Goal: Answer question/provide support: Share knowledge or assist other users

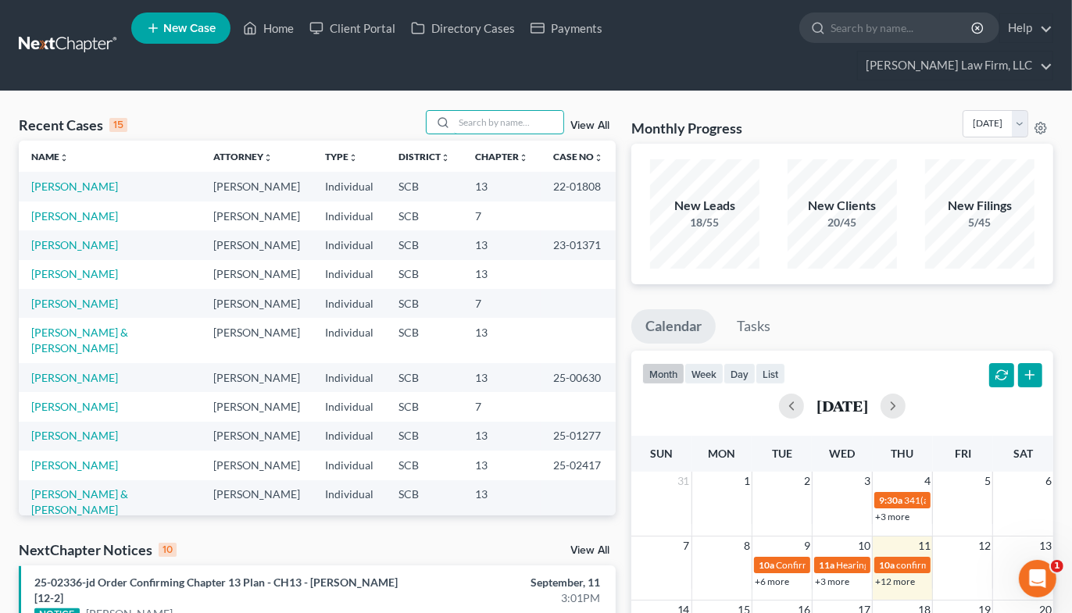
click at [499, 111] on input "search" at bounding box center [508, 122] width 109 height 23
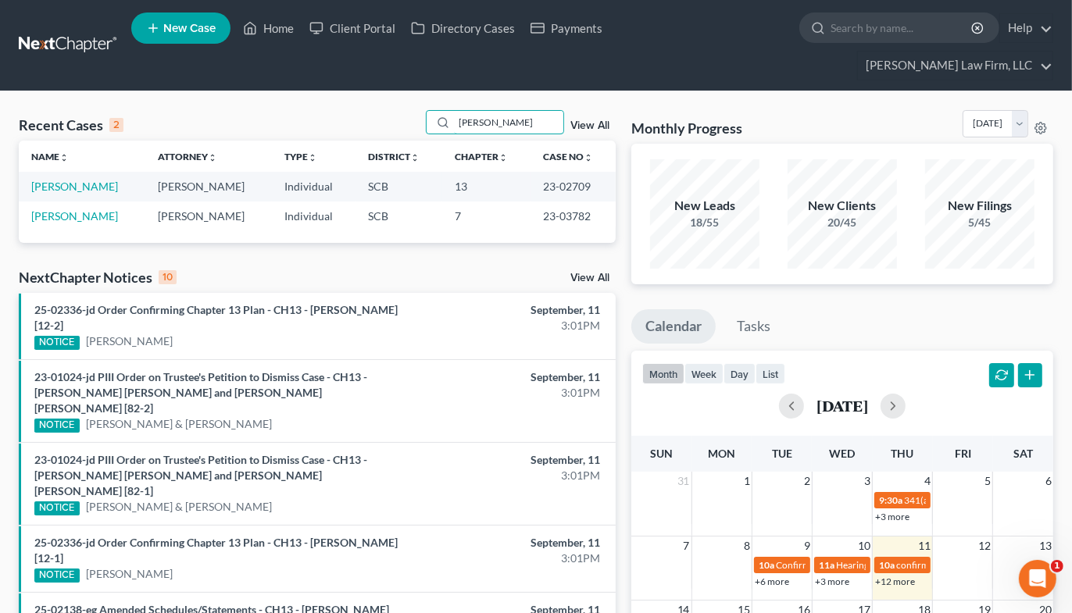
type input "[PERSON_NAME]"
click at [94, 180] on link "[PERSON_NAME]" at bounding box center [74, 186] width 87 height 13
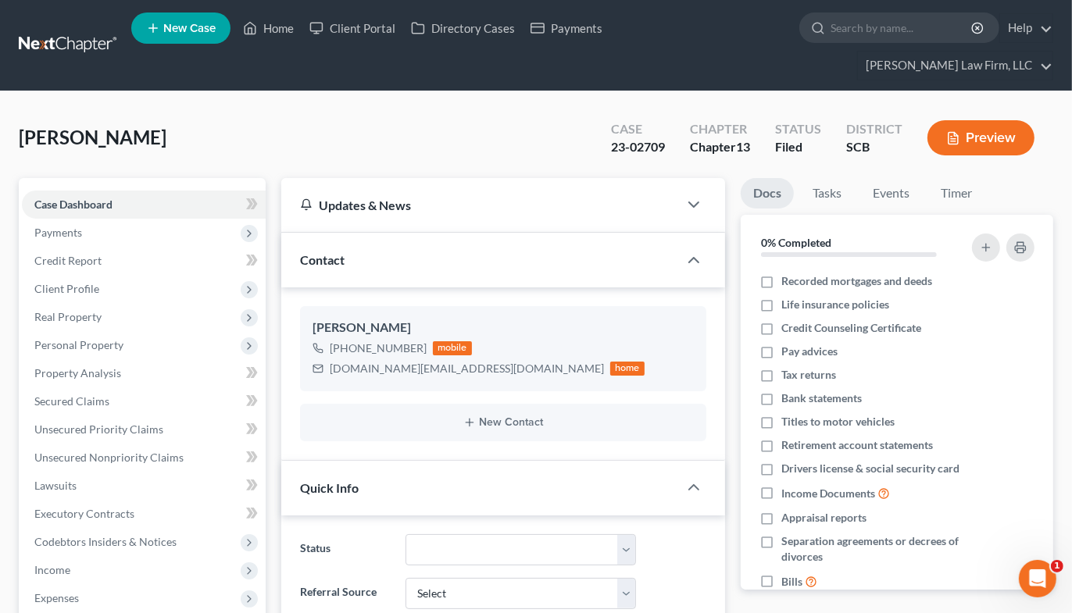
select select "2"
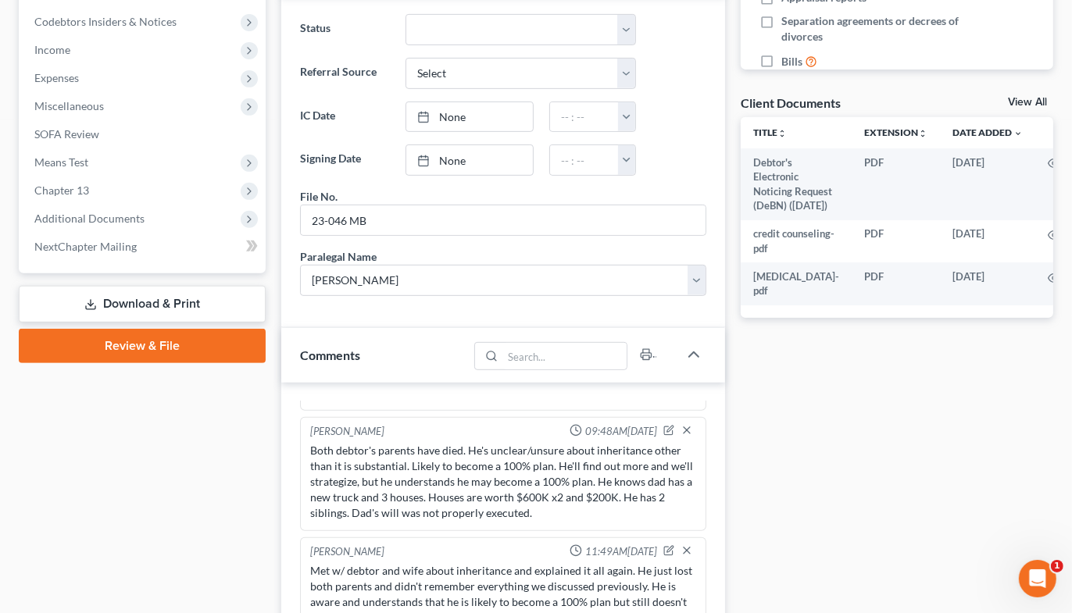
scroll to position [891, 0]
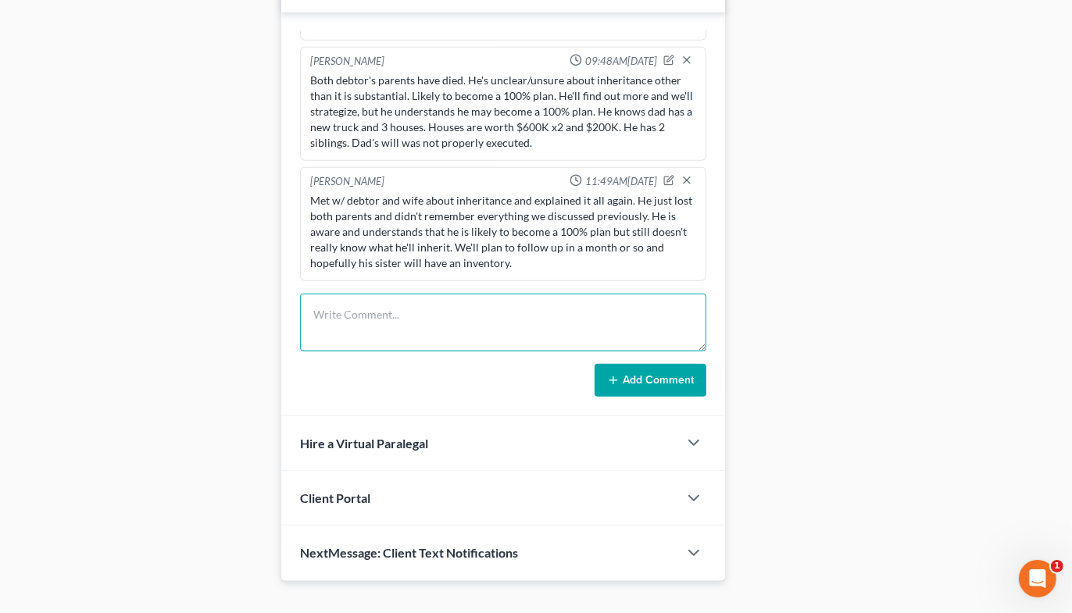
click at [451, 309] on textarea at bounding box center [503, 323] width 406 height 58
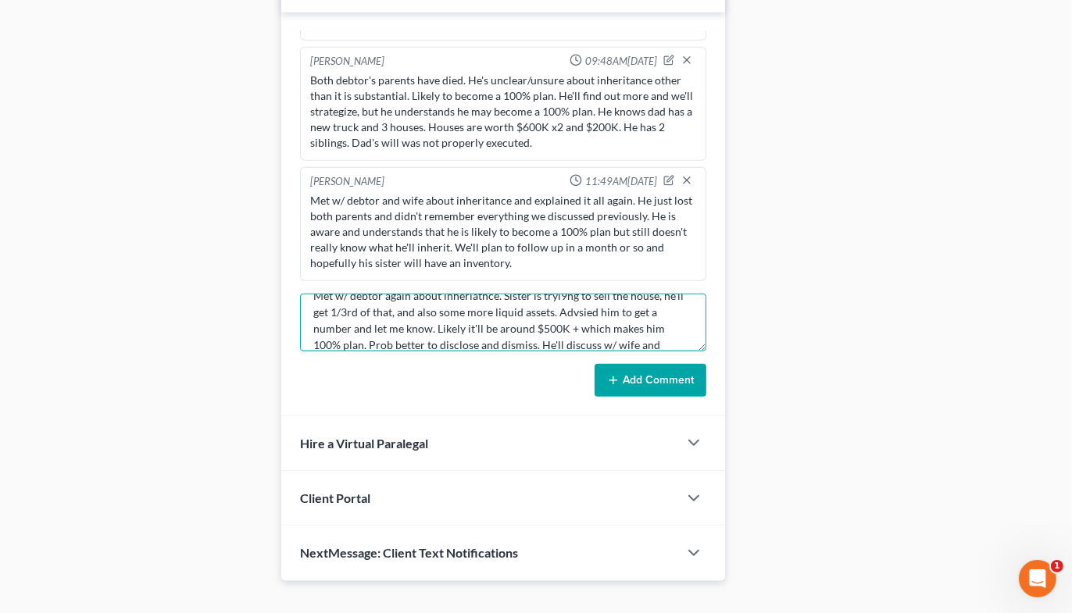
scroll to position [35, 0]
type textarea "Met w/ debtor again about inheriatnce. Sister is tryi9ng to sell the house, he'…"
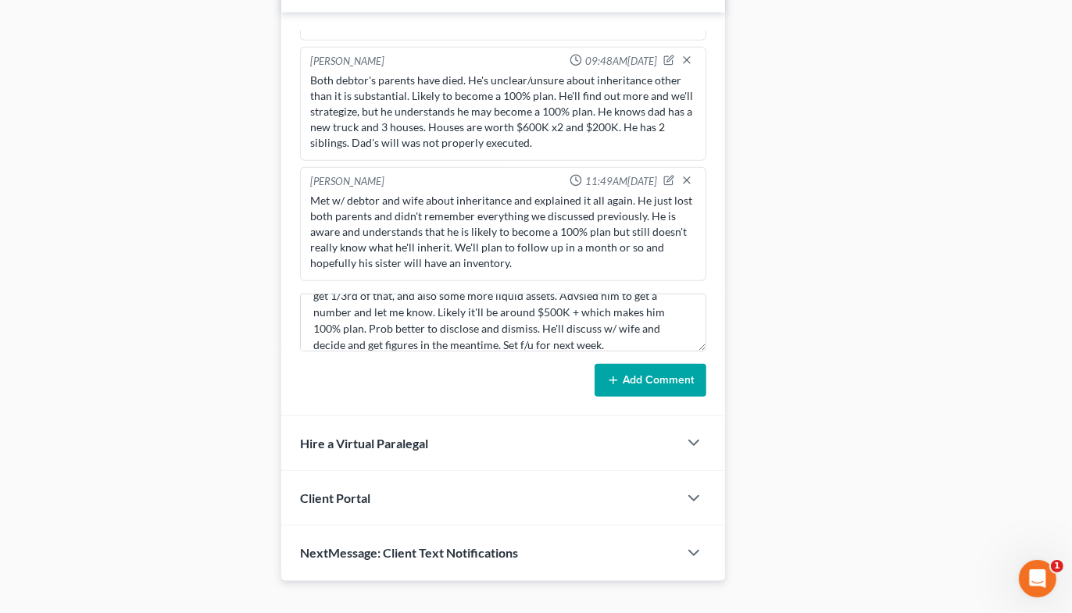
click at [676, 364] on button "Add Comment" at bounding box center [651, 380] width 112 height 33
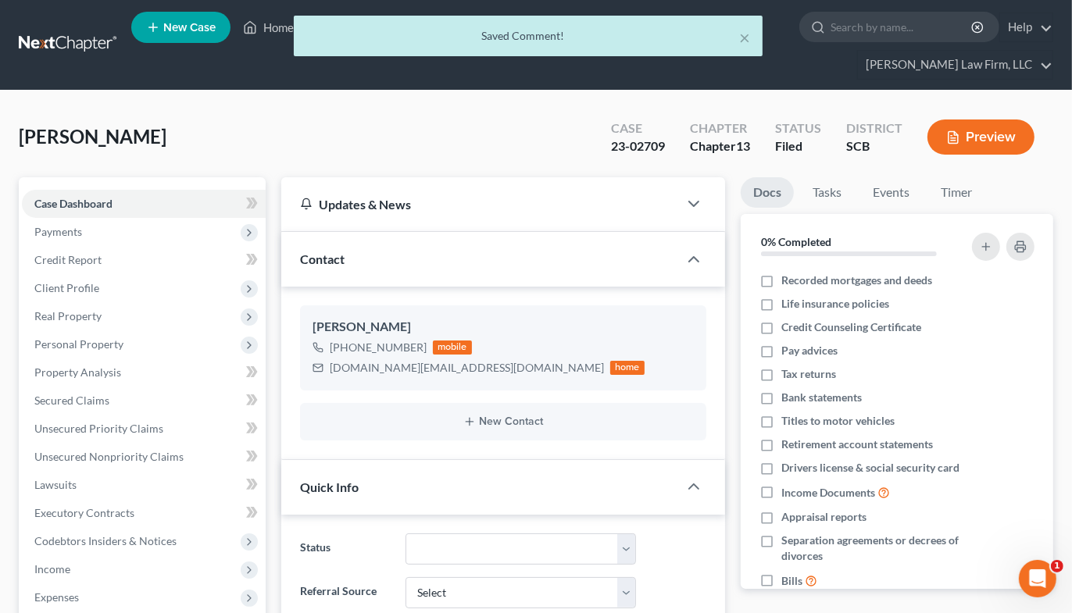
scroll to position [0, 0]
